Goal: Communication & Community: Answer question/provide support

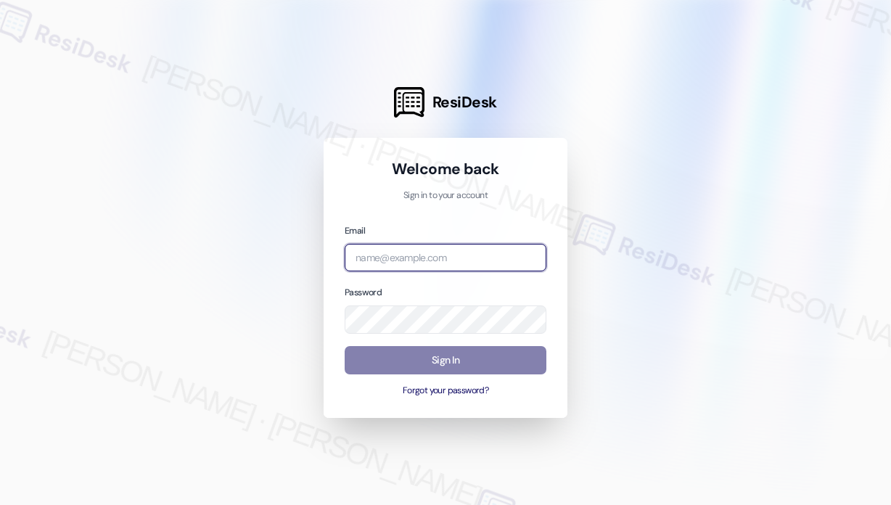
click at [497, 253] on input "email" at bounding box center [446, 258] width 202 height 28
type input "automated-surveys-haven_residential-[PERSON_NAME].roles@haven_[DOMAIN_NAME]"
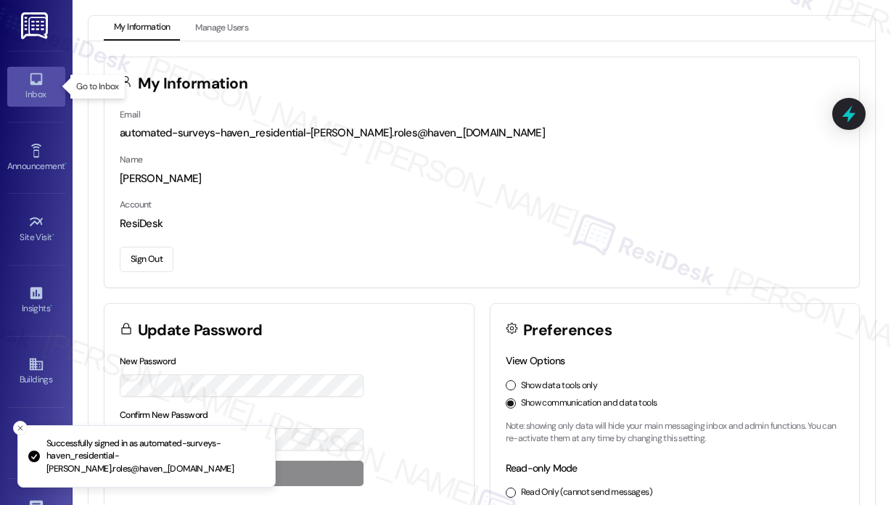
click at [46, 86] on link "Inbox" at bounding box center [36, 86] width 58 height 39
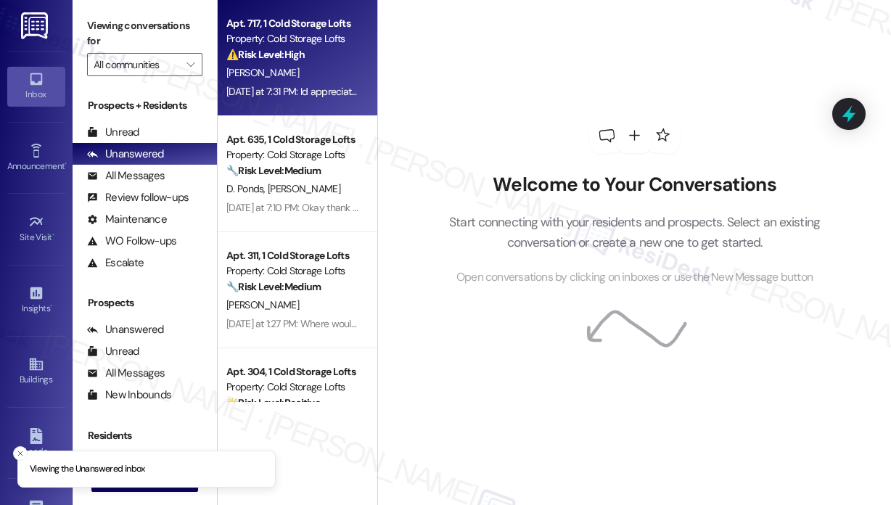
click at [303, 81] on div "[PERSON_NAME]" at bounding box center [293, 73] width 137 height 18
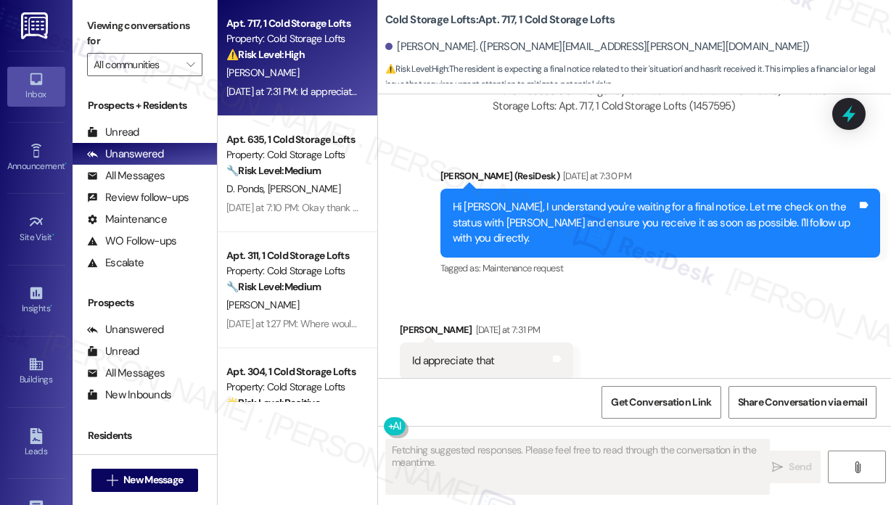
scroll to position [1576, 0]
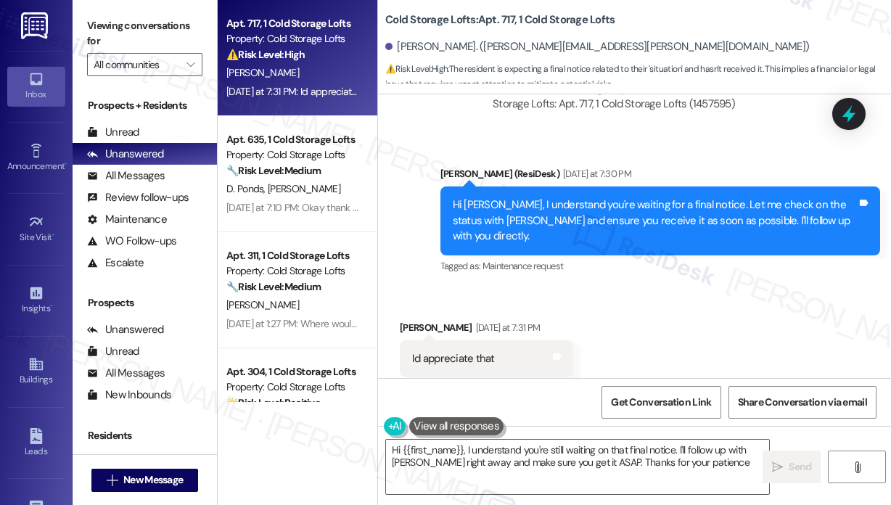
type textarea "Hi {{first_name}}, I understand you're still waiting on that final notice. I'll…"
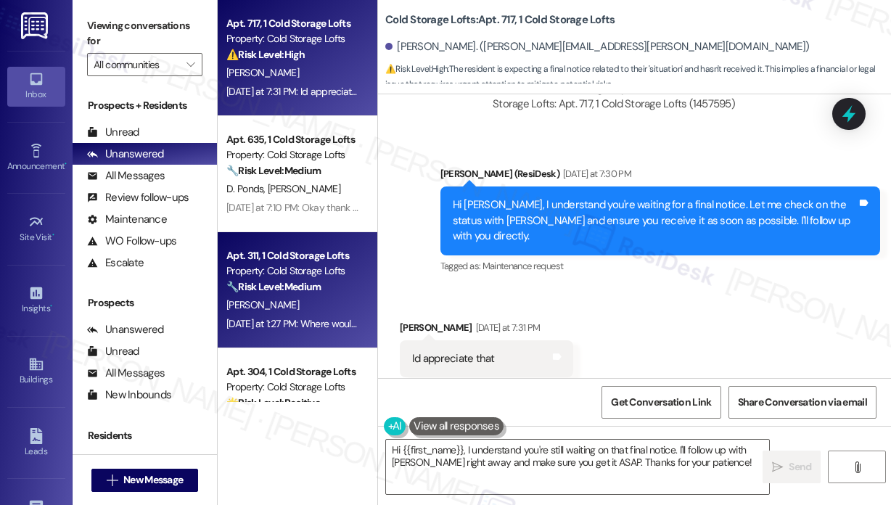
click at [266, 242] on div "Apt. 311, 1 Cold Storage Lofts Property: Cold Storage Lofts 🔧 Risk Level: Mediu…" at bounding box center [298, 290] width 160 height 116
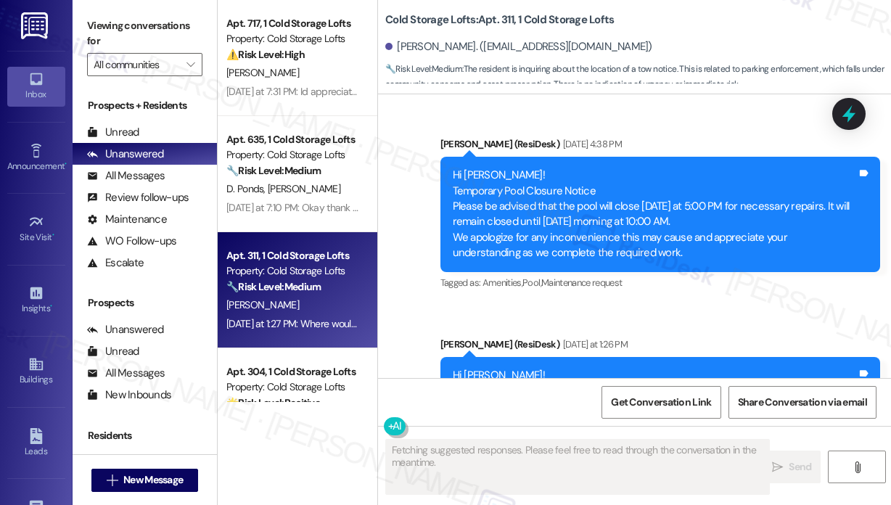
scroll to position [21660, 0]
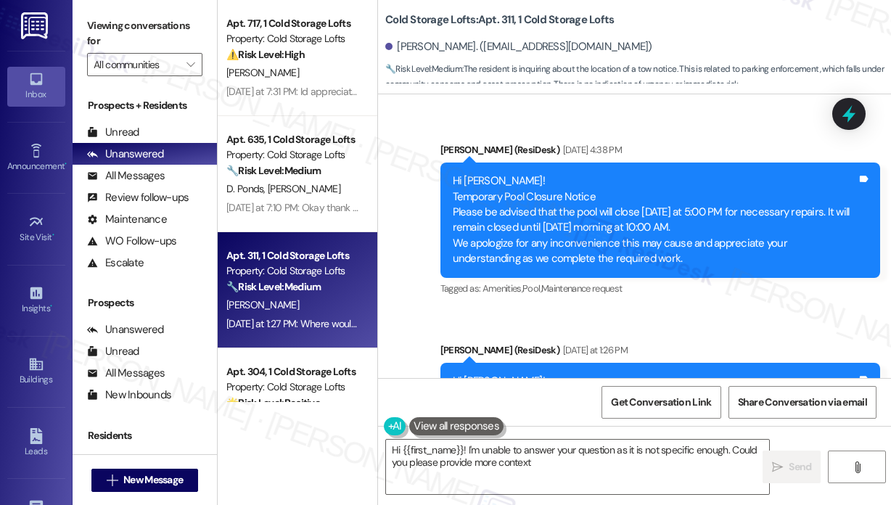
type textarea "Hi {{first_name}}! I'm unable to answer your question as it is not specific eno…"
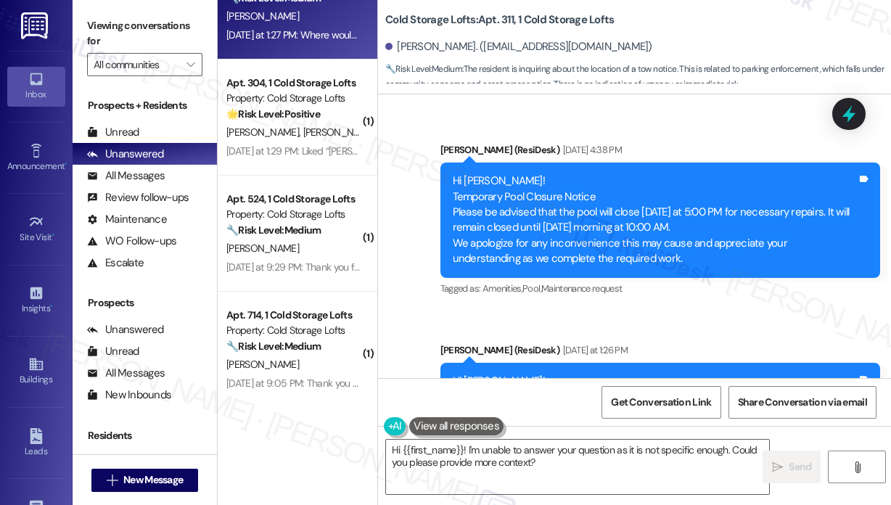
scroll to position [290, 0]
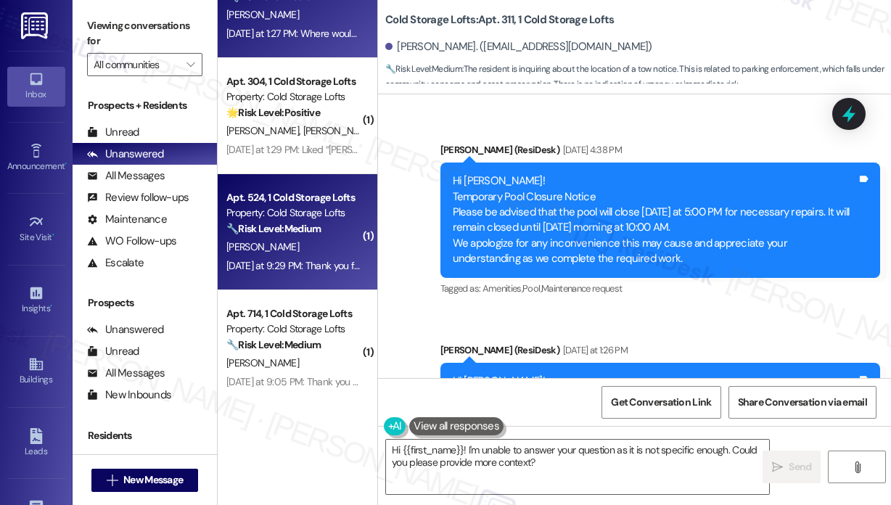
click at [279, 250] on div "[PERSON_NAME]" at bounding box center [293, 247] width 137 height 18
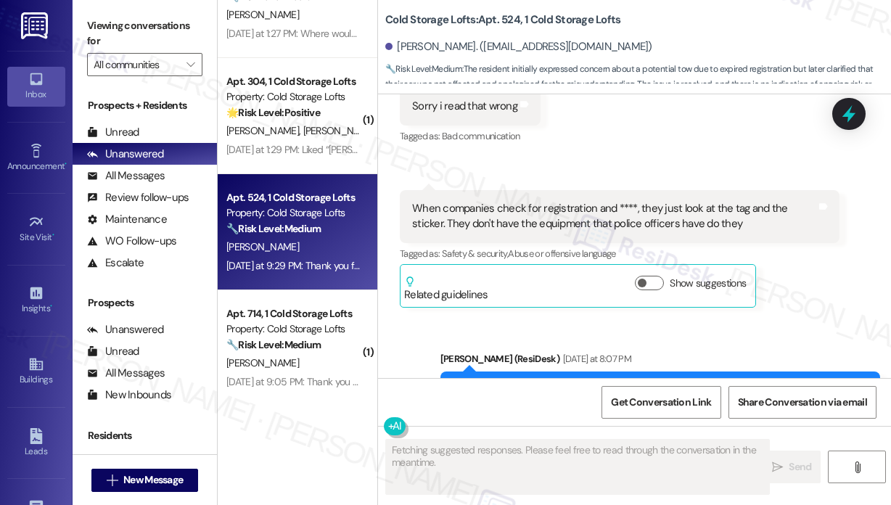
scroll to position [19181, 0]
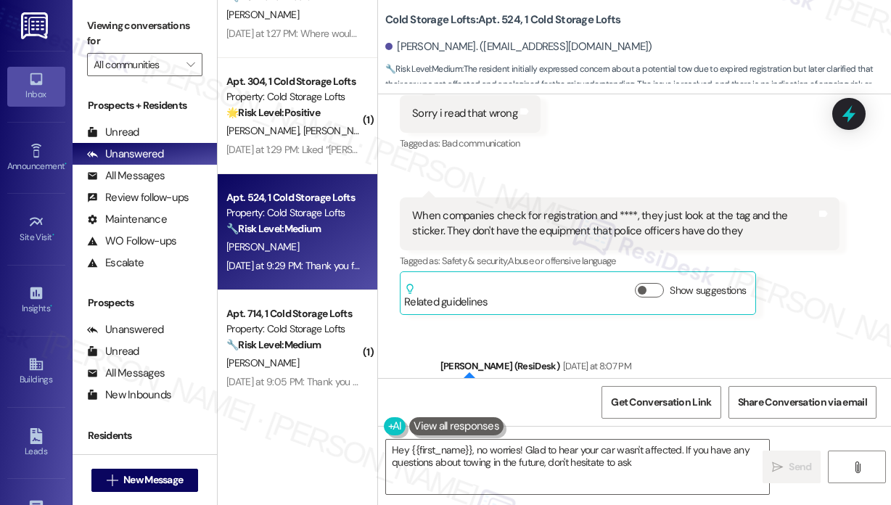
type textarea "Hey {{first_name}}, no worries! Glad to hear your car wasn't affected. If you h…"
